Goal: Task Accomplishment & Management: Manage account settings

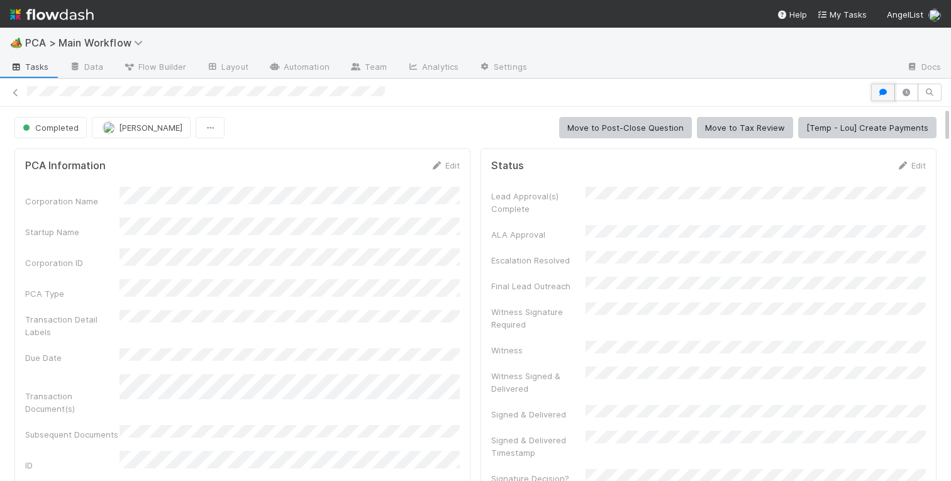
click at [886, 94] on icon "button" at bounding box center [883, 93] width 13 height 8
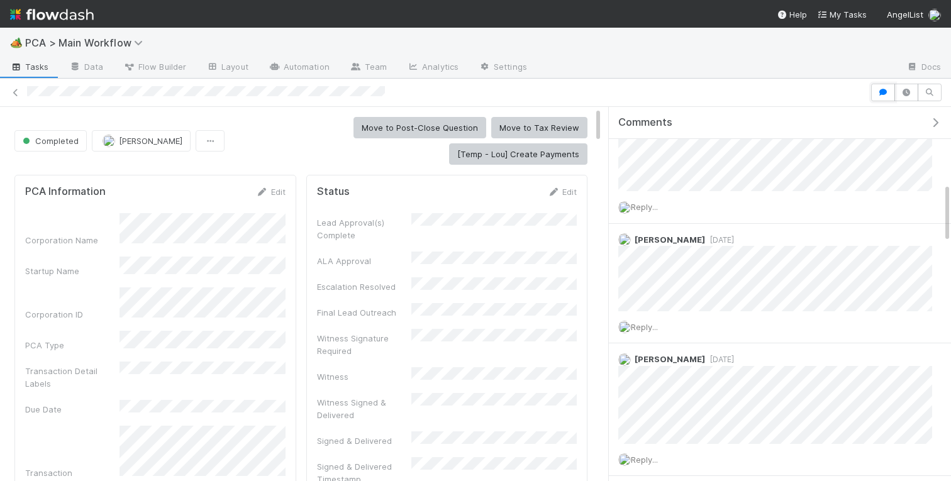
scroll to position [478, 0]
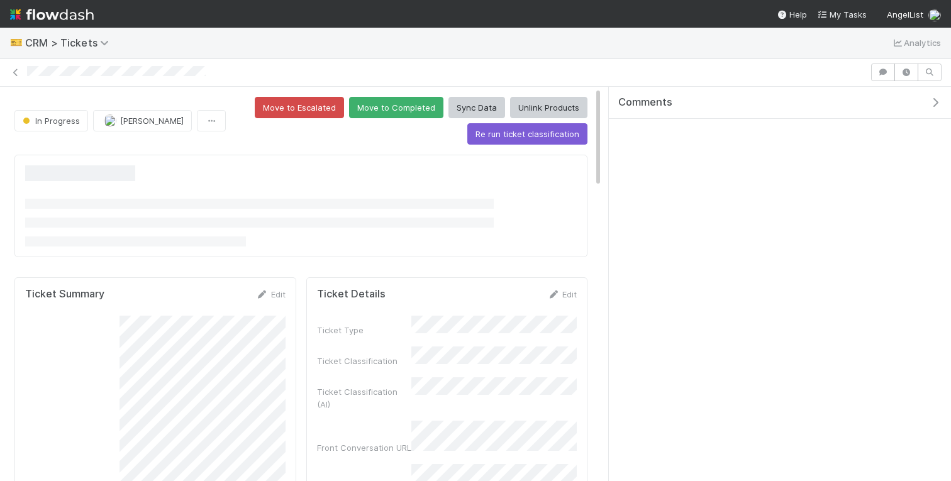
click at [499, 45] on div "🎫 CRM > Tickets Analytics" at bounding box center [475, 43] width 951 height 30
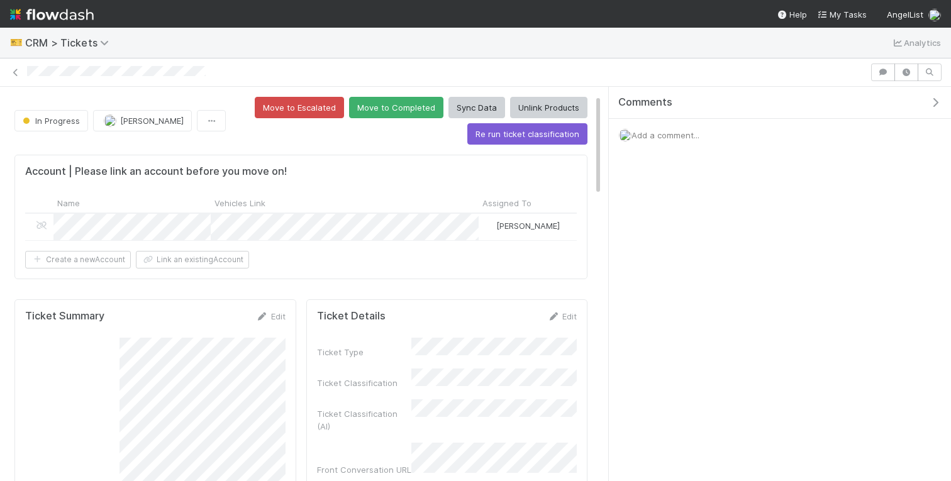
scroll to position [144, 0]
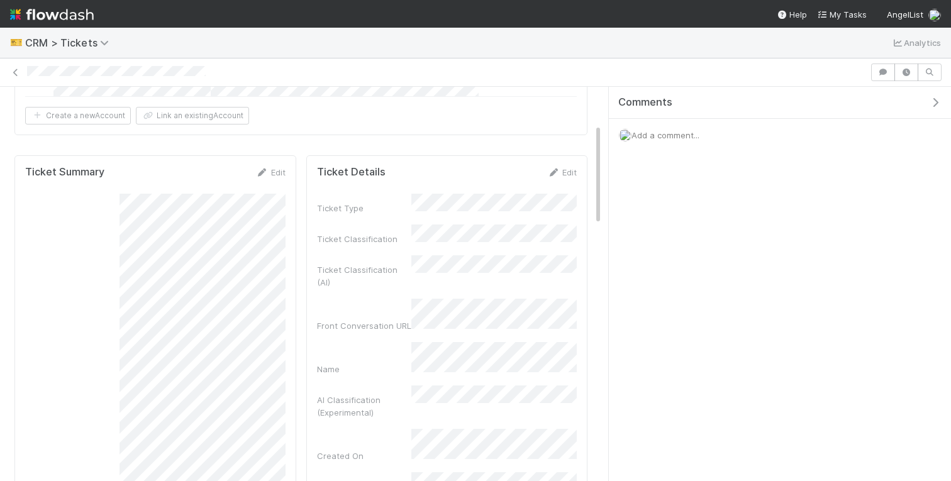
click at [939, 106] on icon "button" at bounding box center [935, 102] width 13 height 10
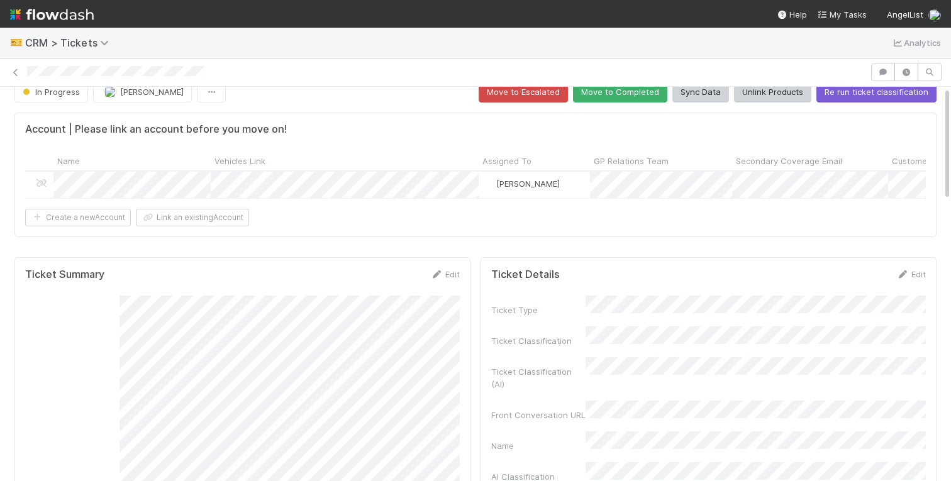
scroll to position [0, 0]
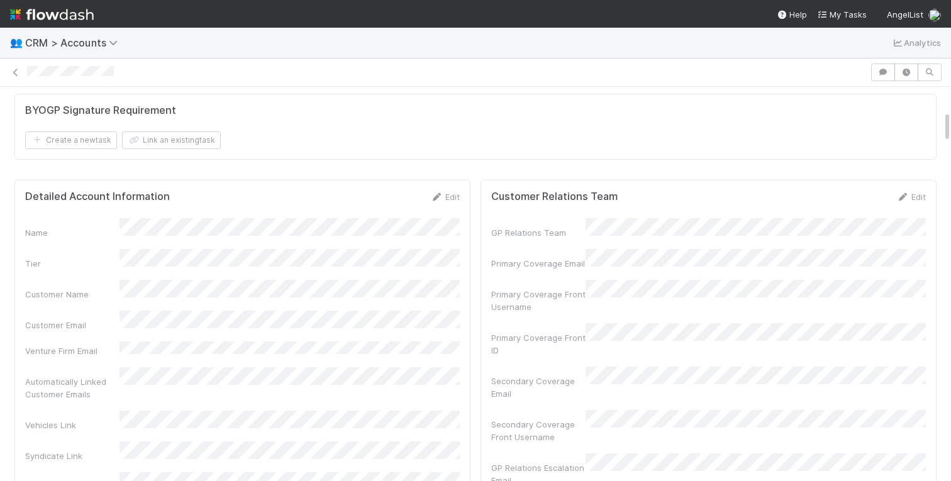
scroll to position [301, 0]
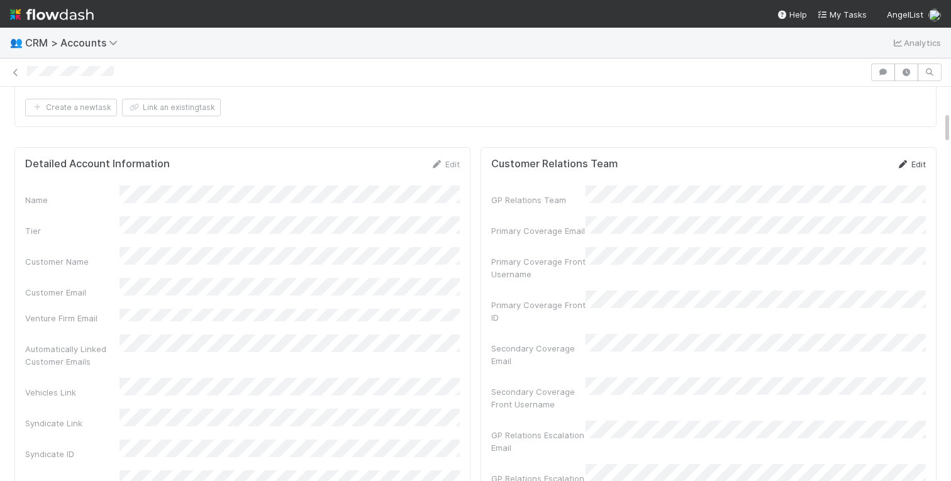
click at [909, 159] on link "Edit" at bounding box center [911, 164] width 30 height 10
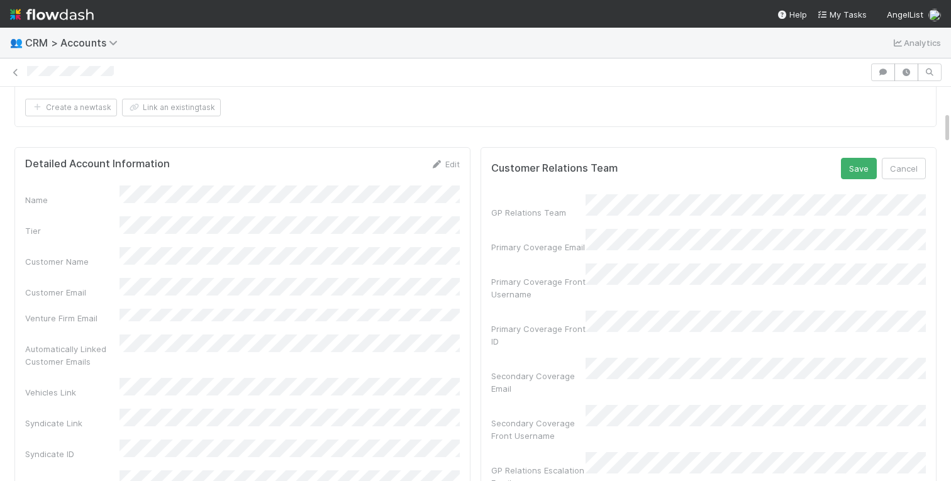
click at [576, 234] on div "Primary Coverage Email" at bounding box center [708, 241] width 435 height 25
click at [860, 162] on button "Save" at bounding box center [859, 168] width 36 height 21
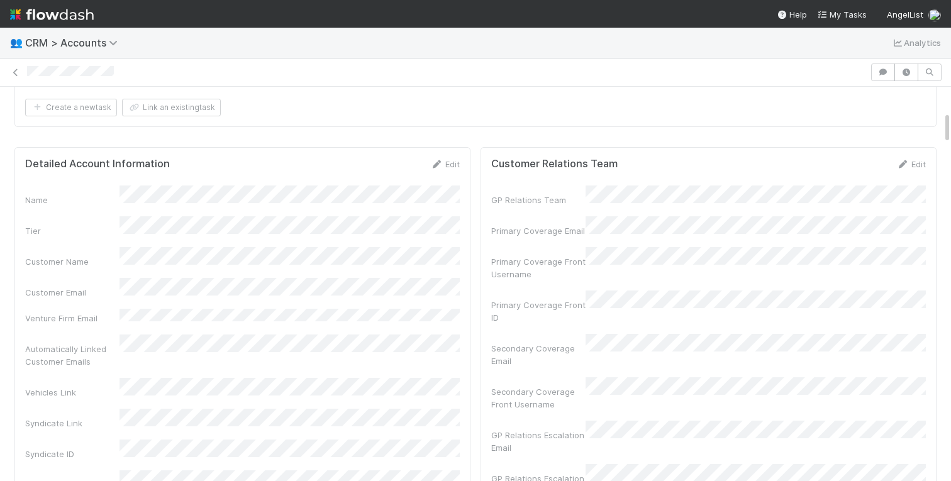
click at [830, 77] on div at bounding box center [446, 72] width 839 height 13
